Goal: Transaction & Acquisition: Purchase product/service

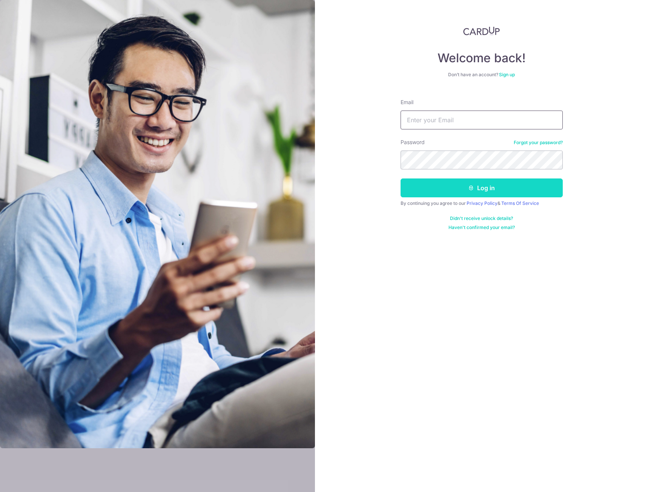
type input "[EMAIL_ADDRESS][DOMAIN_NAME]"
click at [452, 192] on button "Log in" at bounding box center [482, 187] width 162 height 19
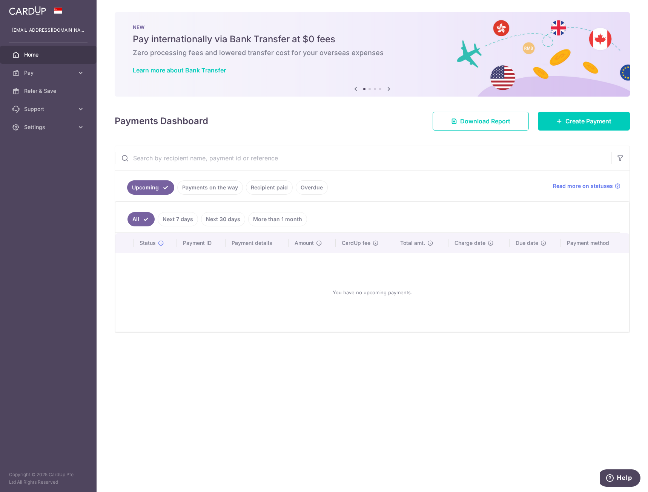
click at [271, 219] on link "More than 1 month" at bounding box center [277, 219] width 59 height 14
click at [139, 217] on link "All" at bounding box center [136, 219] width 17 height 14
click at [80, 75] on icon at bounding box center [81, 73] width 8 height 8
click at [78, 90] on link "Payments" at bounding box center [48, 91] width 97 height 18
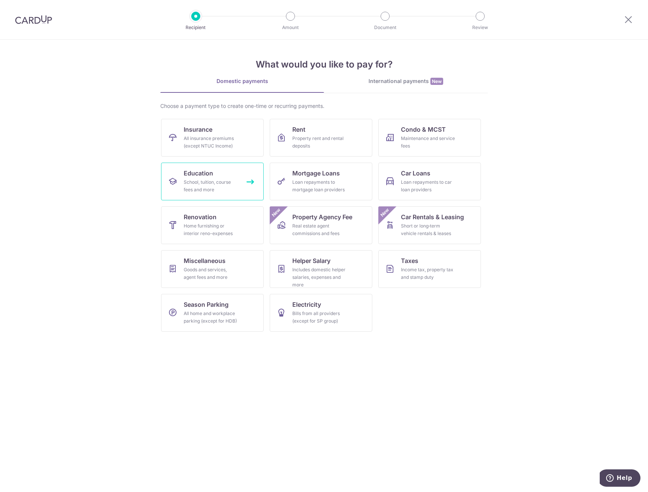
click at [226, 178] on link "Education School, tuition, course fees and more" at bounding box center [212, 182] width 103 height 38
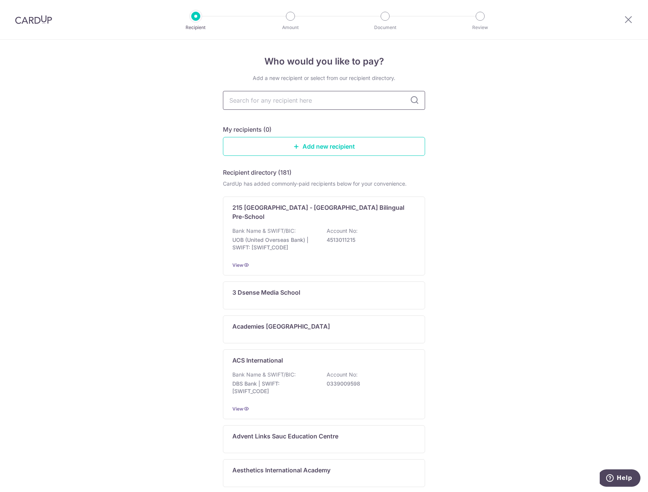
click at [265, 100] on input "text" at bounding box center [324, 100] width 202 height 19
click at [303, 99] on input "text" at bounding box center [324, 100] width 202 height 19
type input "m"
type input "world"
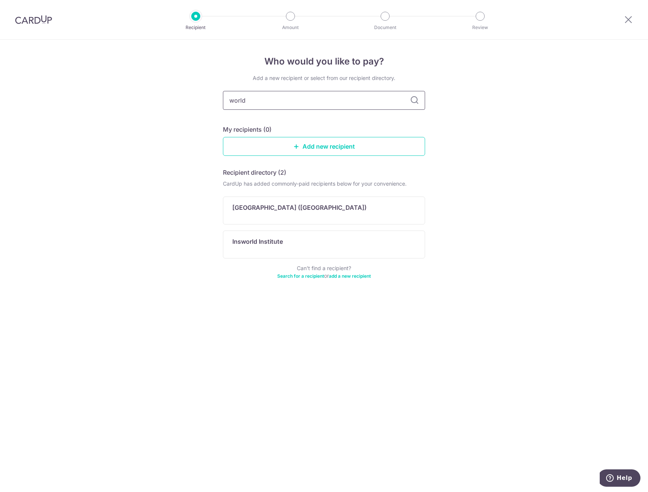
click at [307, 95] on input "world" at bounding box center [324, 100] width 202 height 19
drag, startPoint x: 307, startPoint y: 95, endPoint x: 222, endPoint y: 88, distance: 85.2
click at [222, 88] on div "Who would you like to pay? Add a new recipient or select from our recipient dir…" at bounding box center [324, 266] width 648 height 452
click at [269, 99] on input "world" at bounding box center [324, 100] width 202 height 19
drag, startPoint x: 269, startPoint y: 100, endPoint x: 240, endPoint y: 93, distance: 30.6
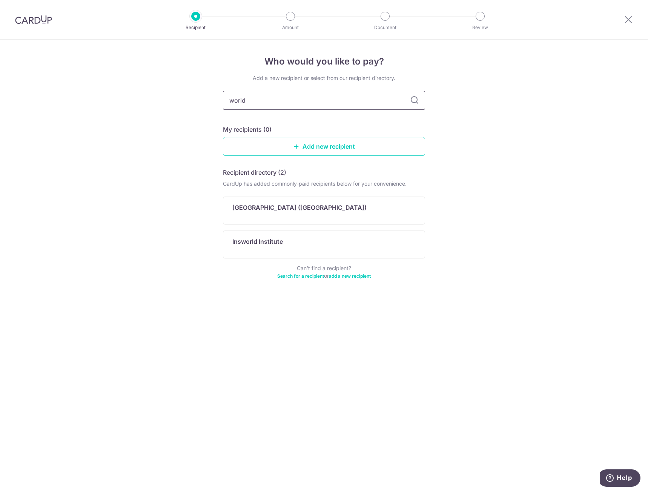
click at [240, 93] on input "world" at bounding box center [324, 100] width 202 height 19
click at [298, 98] on input "world" at bounding box center [324, 100] width 202 height 19
click at [300, 98] on input "world" at bounding box center [324, 100] width 202 height 19
click at [309, 103] on input "world" at bounding box center [324, 100] width 202 height 19
drag, startPoint x: 266, startPoint y: 99, endPoint x: 197, endPoint y: 96, distance: 69.5
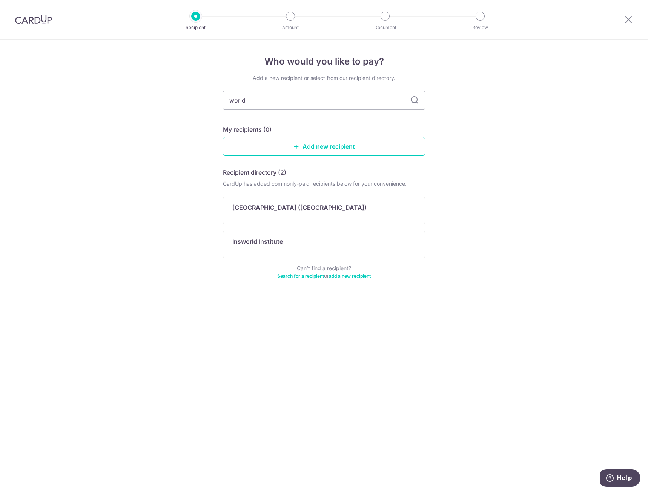
click at [196, 96] on div "Who would you like to pay? Add a new recipient or select from our recipient dir…" at bounding box center [324, 266] width 648 height 452
type input "spark"
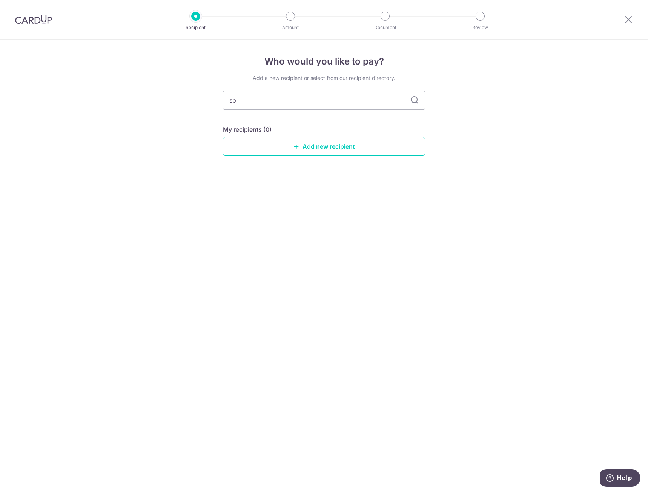
type input "s"
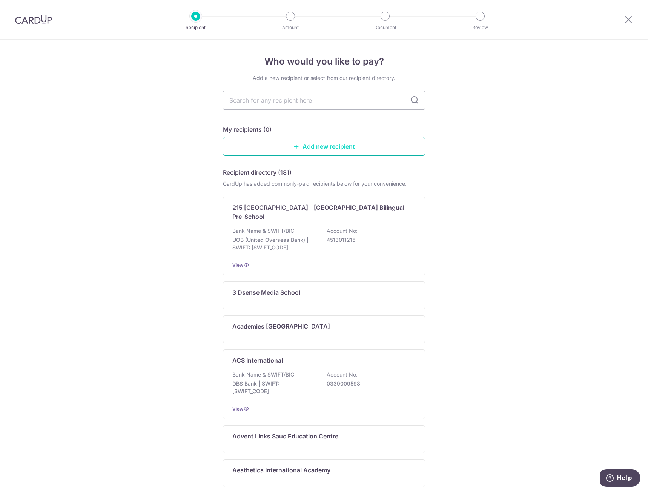
click at [330, 146] on link "Add new recipient" at bounding box center [324, 146] width 202 height 19
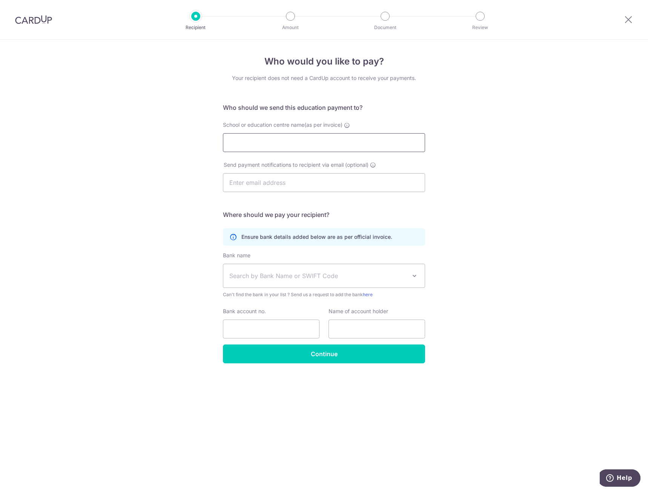
click at [329, 146] on input "School or education centre name(as per invoice)" at bounding box center [324, 142] width 202 height 19
click at [306, 277] on span "Search by Bank Name or SWIFT Code" at bounding box center [317, 275] width 177 height 9
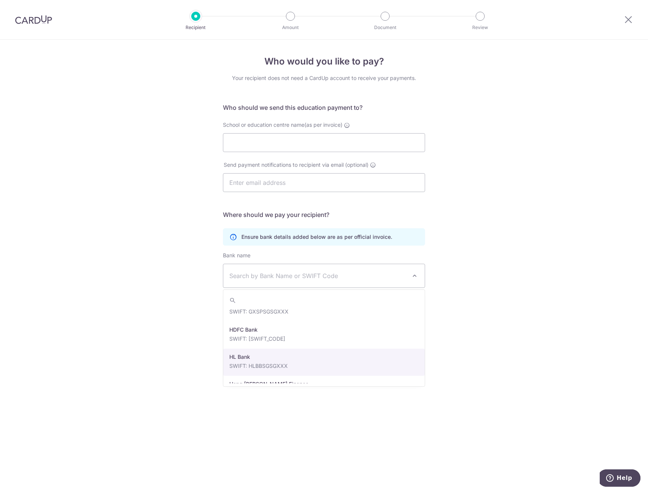
scroll to position [943, 0]
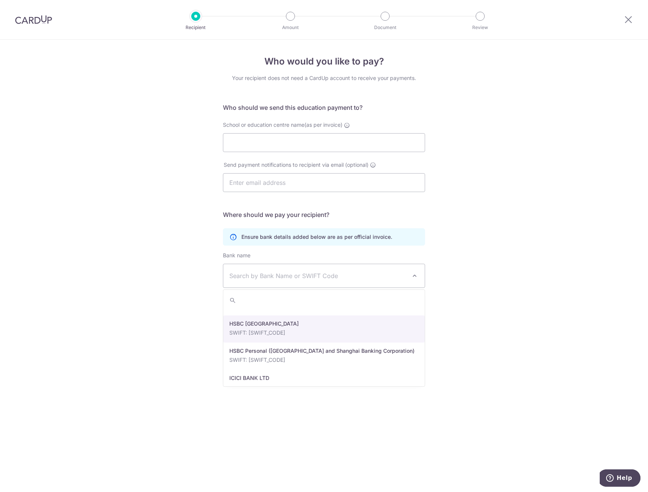
click at [143, 284] on div "Who would you like to pay? Your recipient does not need a CardUp account to rec…" at bounding box center [324, 266] width 648 height 452
